Goal: Task Accomplishment & Management: Use online tool/utility

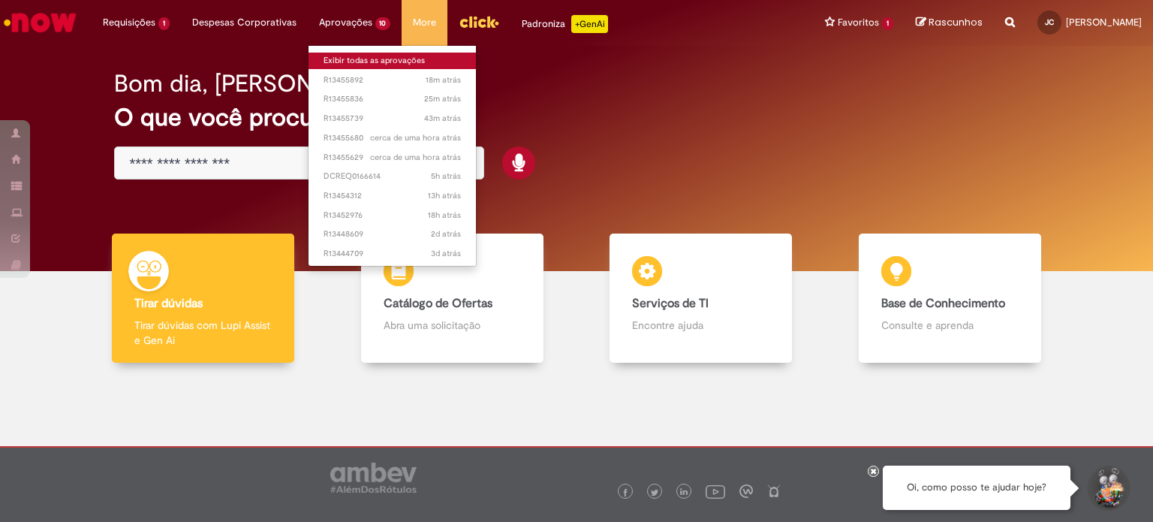
click at [350, 56] on link "Exibir todas as aprovações" at bounding box center [393, 61] width 168 height 17
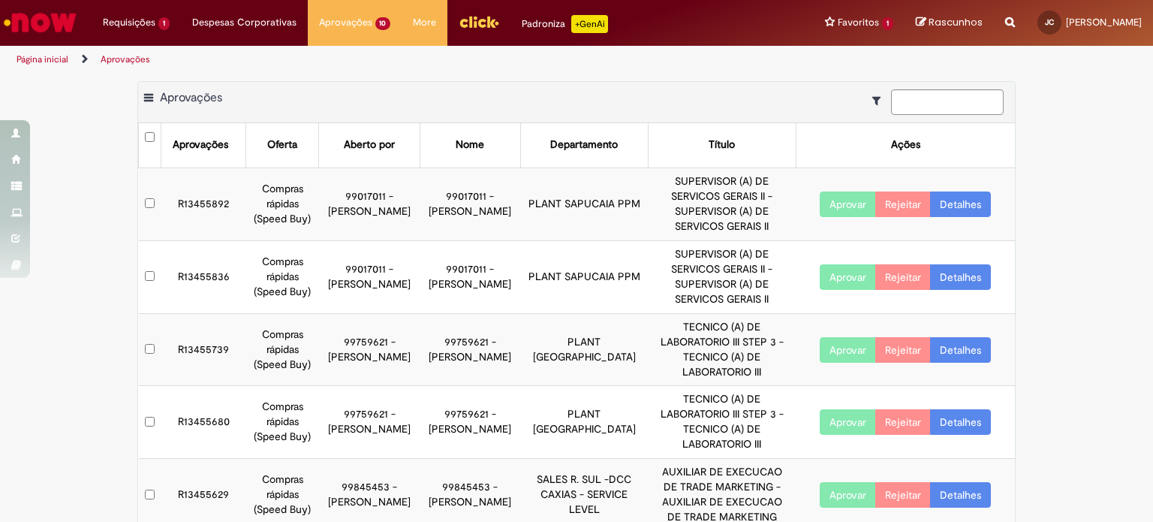
click at [830, 197] on button "Aprovar" at bounding box center [848, 204] width 56 height 26
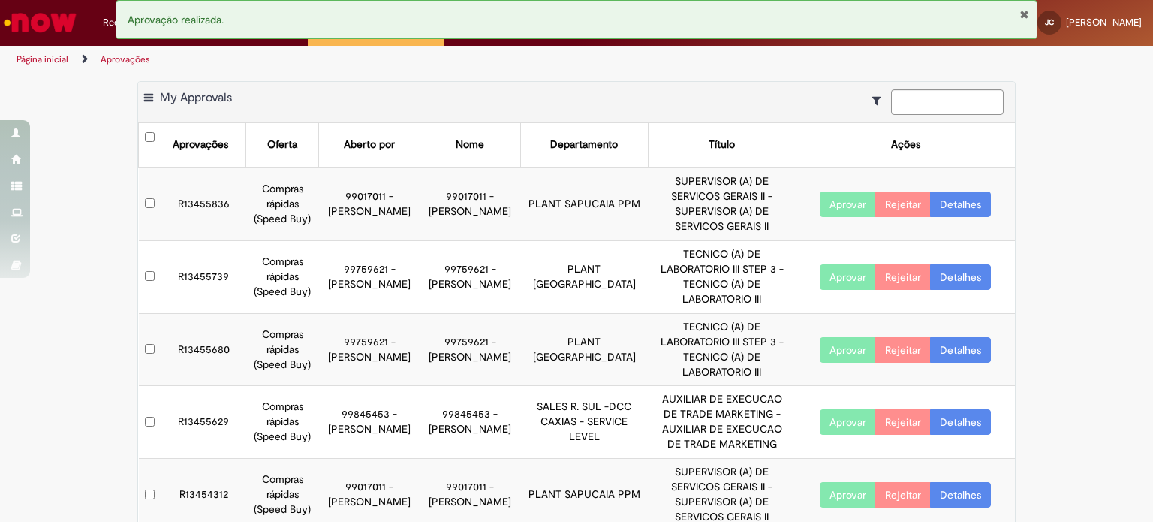
click at [145, 200] on td at bounding box center [150, 203] width 23 height 73
click at [862, 195] on button "Aprovar" at bounding box center [848, 204] width 56 height 26
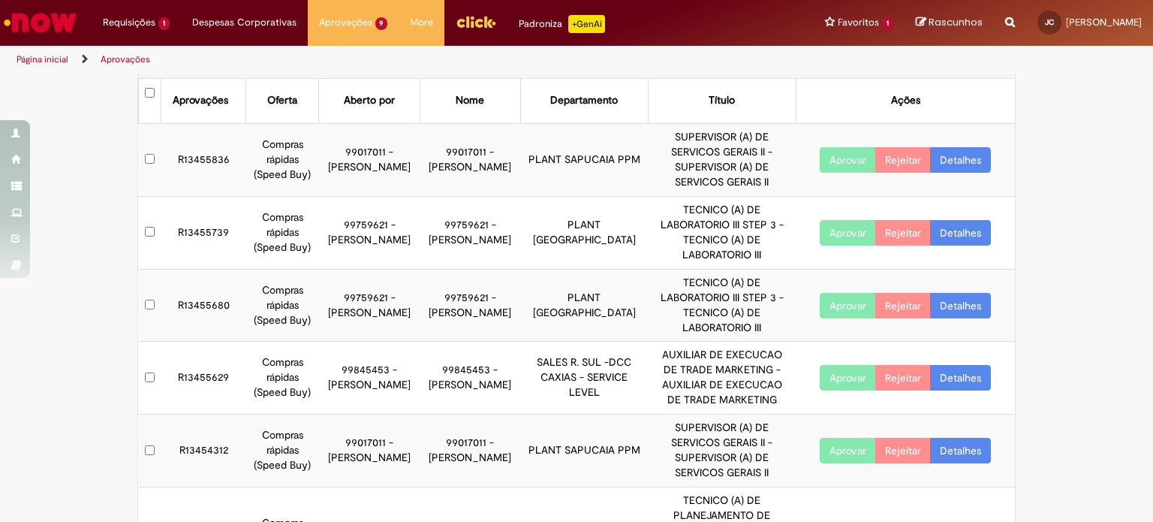
scroll to position [75, 0]
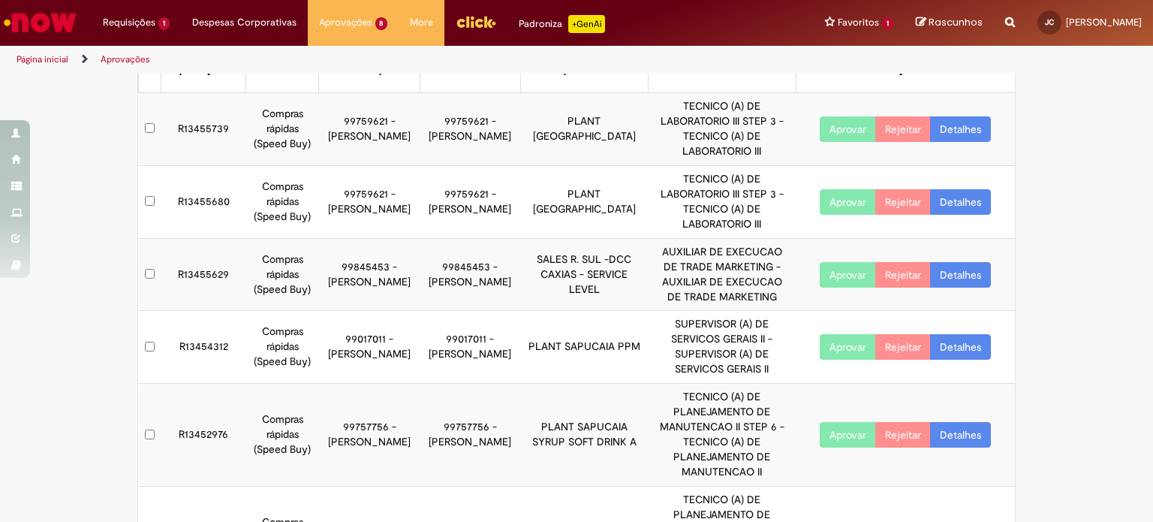
click at [838, 334] on button "Aprovar" at bounding box center [848, 347] width 56 height 26
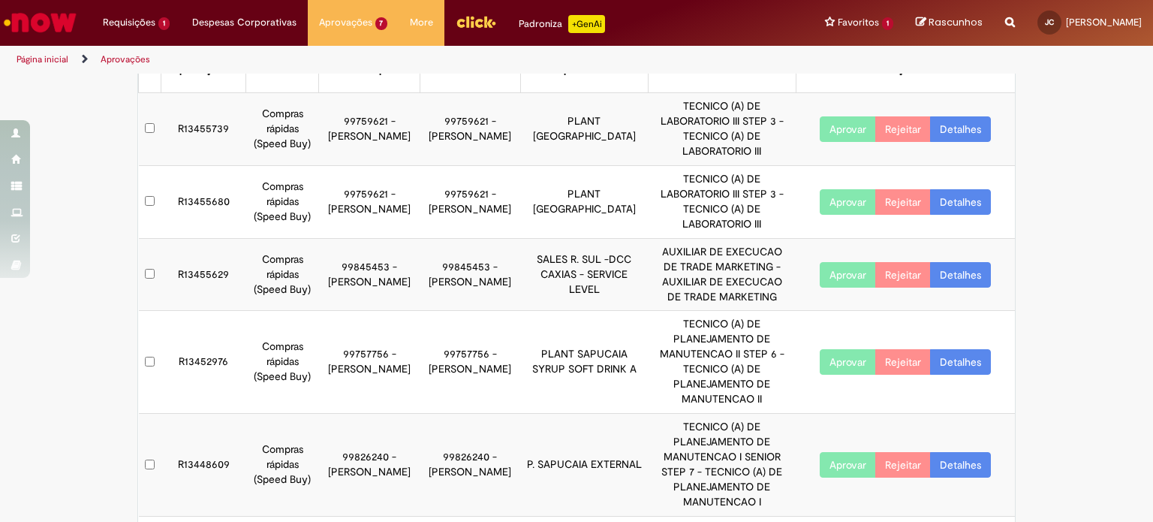
click at [841, 189] on button "Aprovar" at bounding box center [848, 202] width 56 height 26
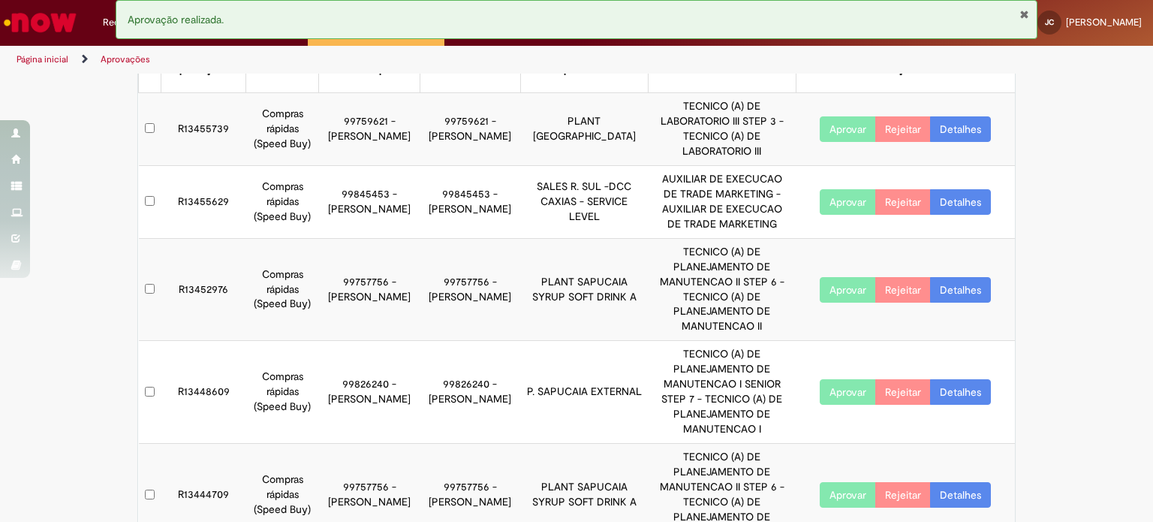
click at [838, 122] on button "Aprovar" at bounding box center [848, 129] width 56 height 26
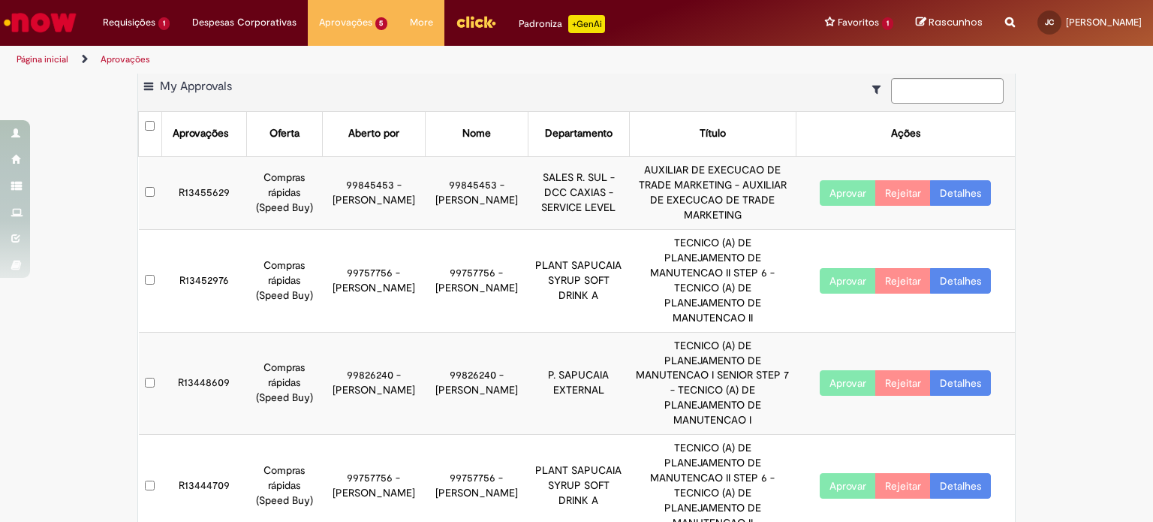
scroll to position [20, 0]
